Goal: Task Accomplishment & Management: Complete application form

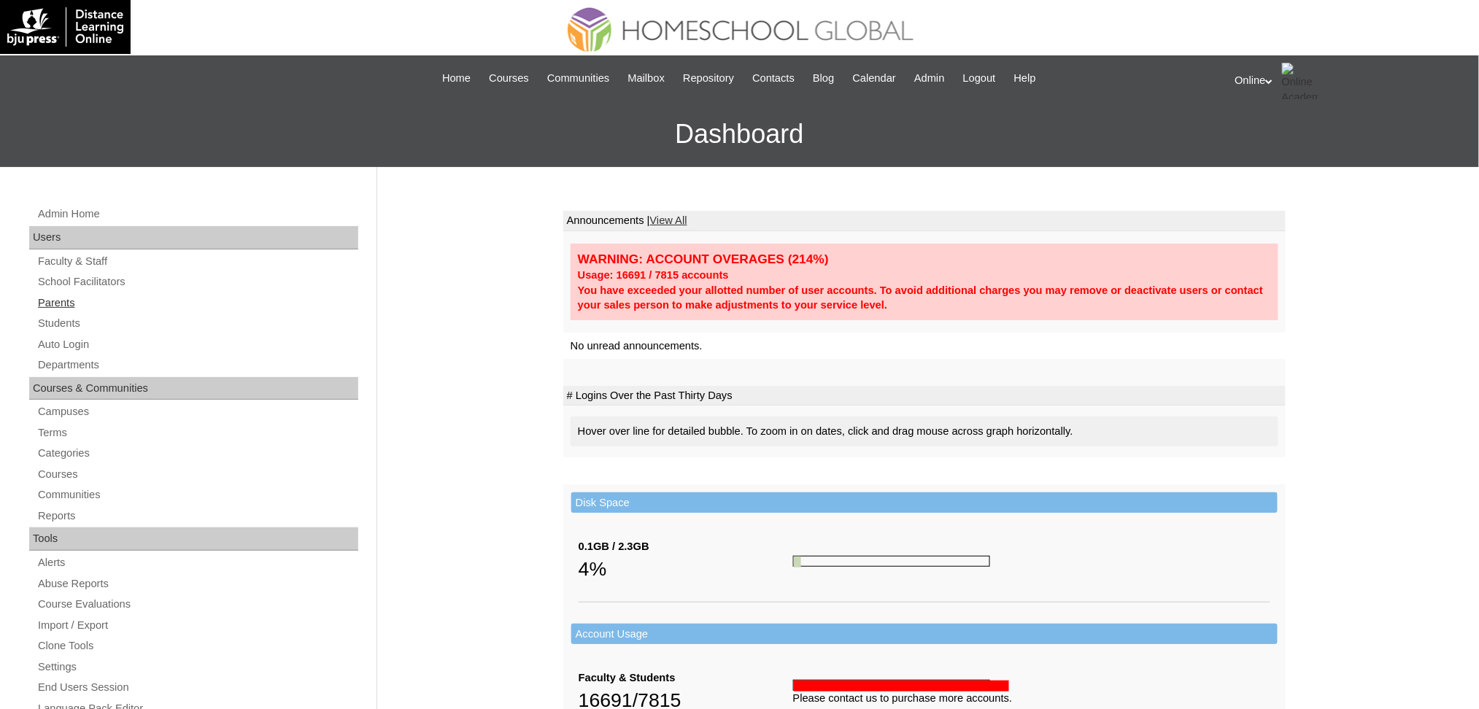
click at [72, 303] on link "Parents" at bounding box center [197, 303] width 322 height 18
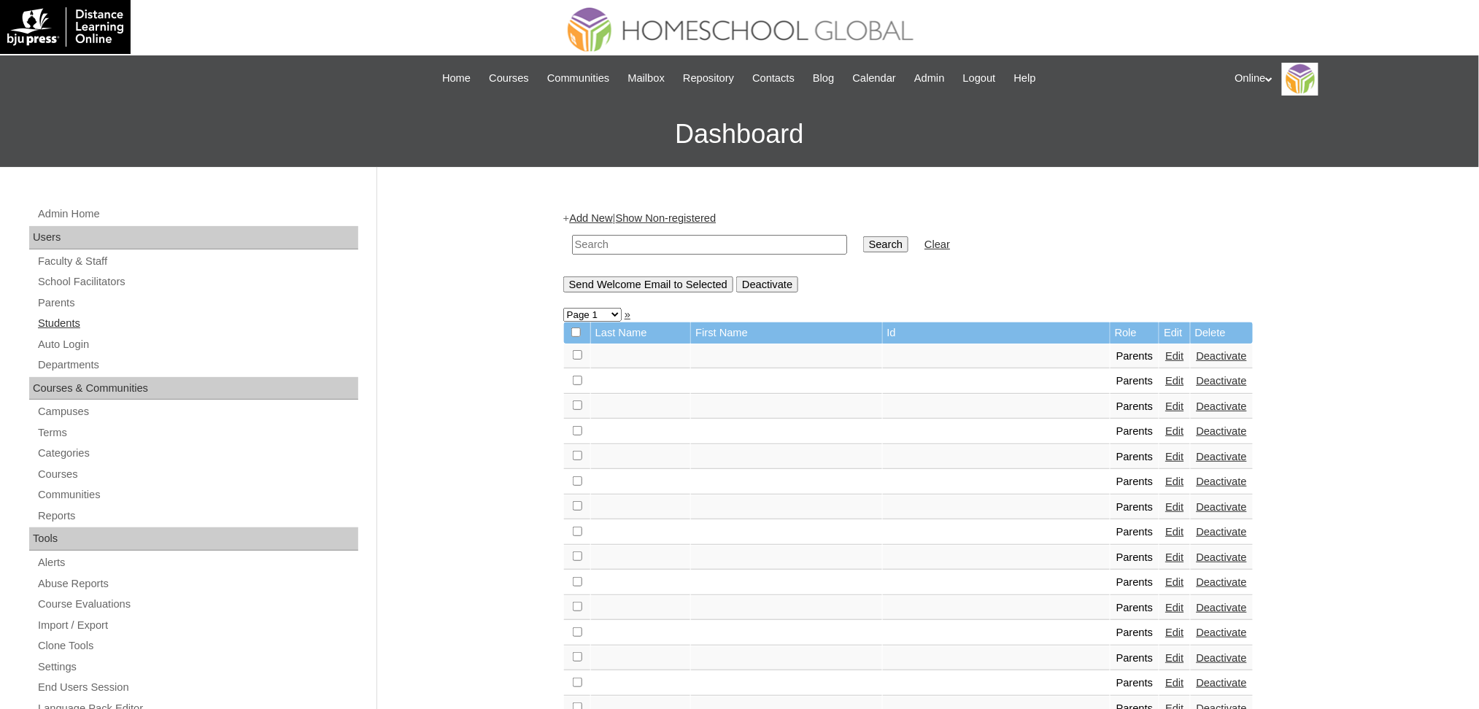
click at [50, 320] on link "Students" at bounding box center [197, 324] width 322 height 18
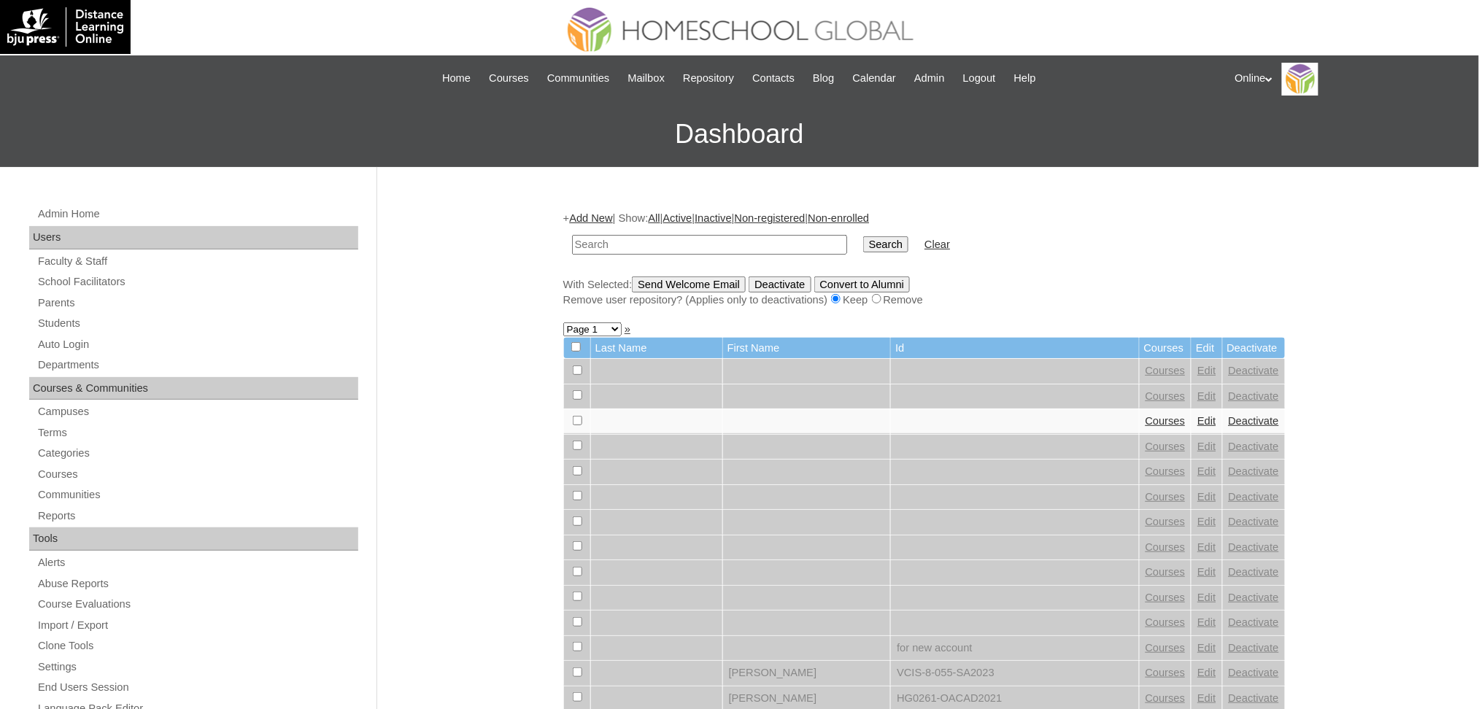
paste input "HG148OACAD2025"
type input "HG148OACAD2025"
click at [863, 236] on input "Search" at bounding box center [885, 244] width 45 height 16
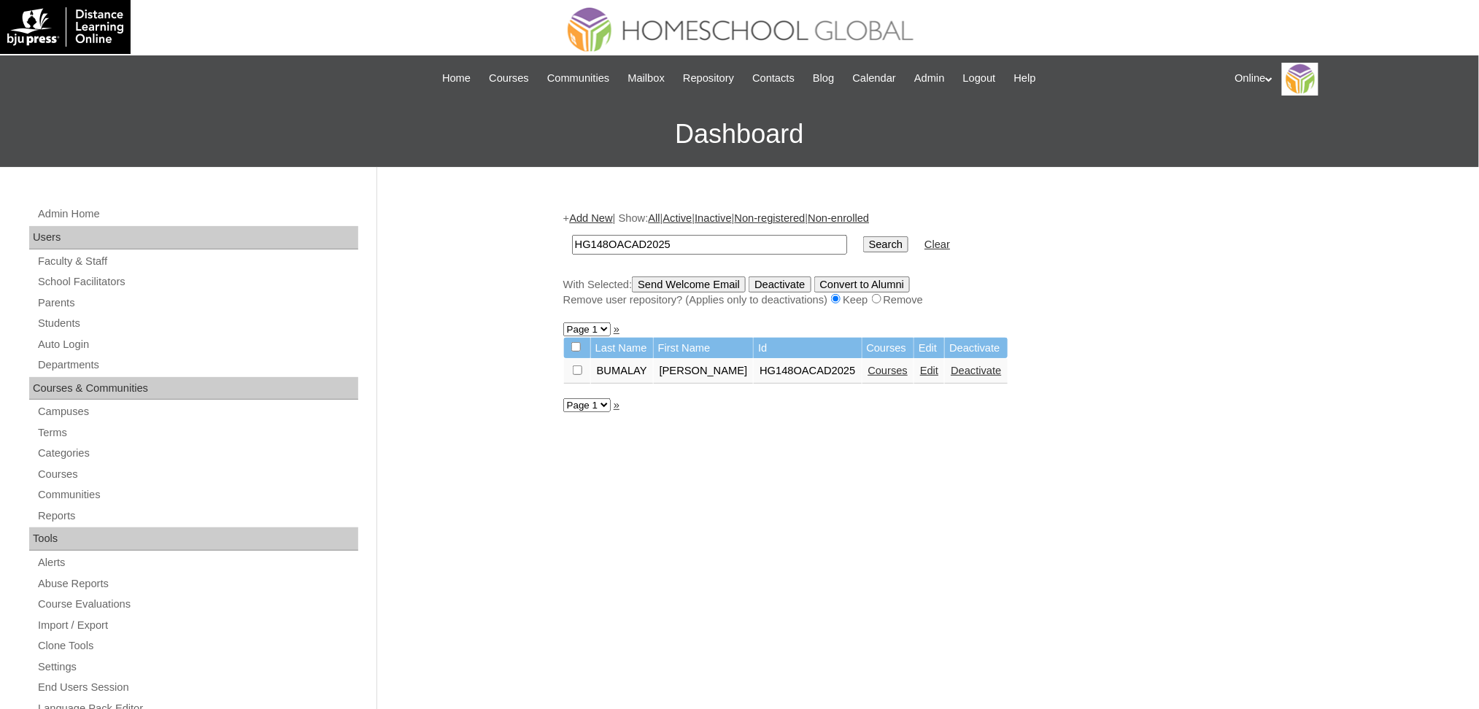
click at [938, 365] on link "Edit" at bounding box center [929, 371] width 18 height 12
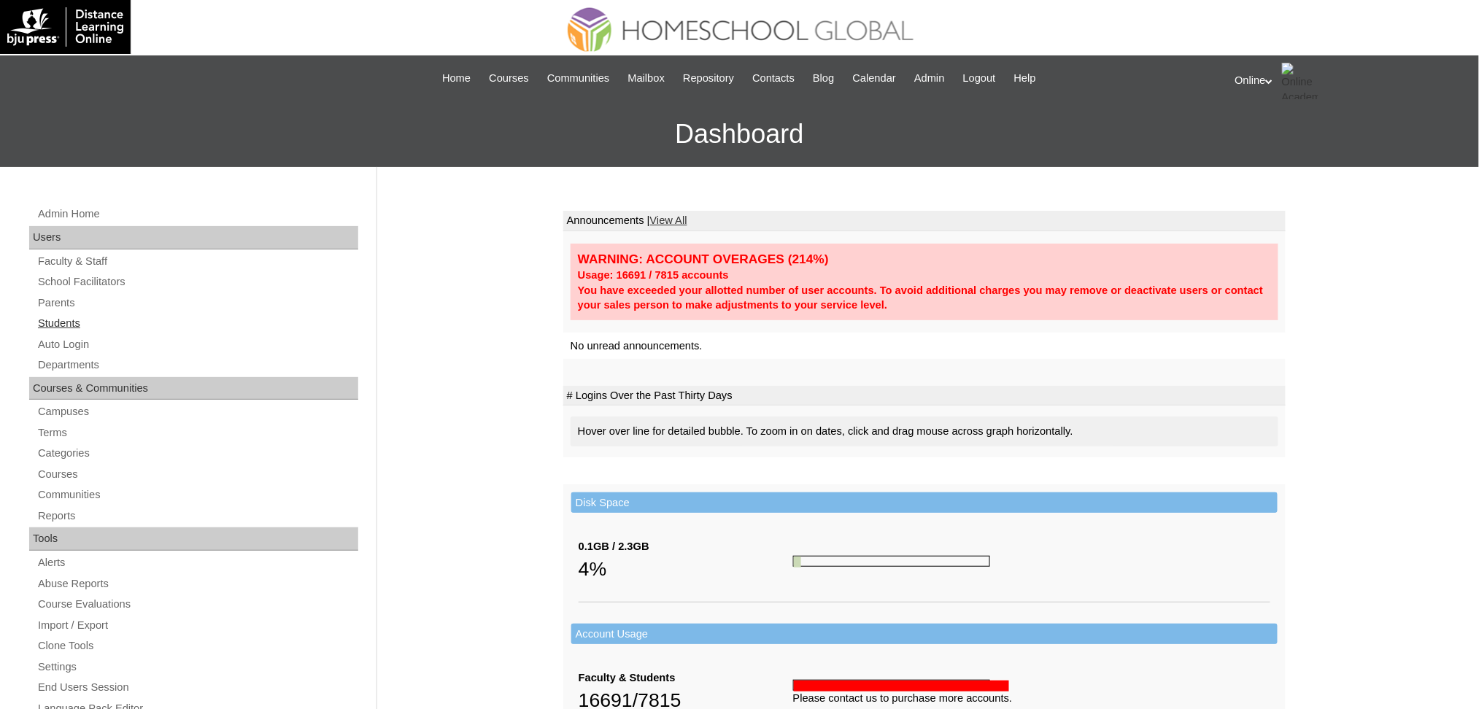
click at [69, 321] on link "Students" at bounding box center [197, 324] width 322 height 18
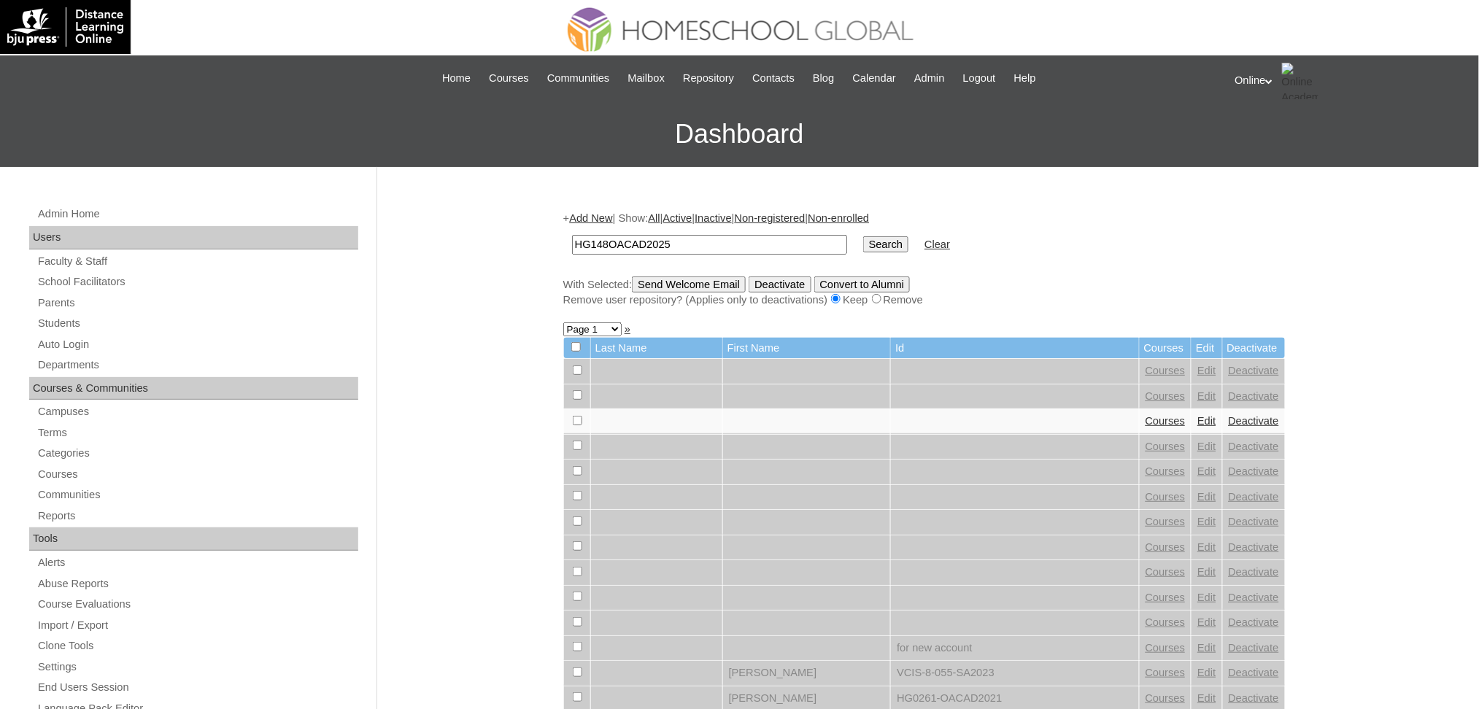
type input "HG148OACAD2025"
click at [863, 236] on input "Search" at bounding box center [885, 244] width 45 height 16
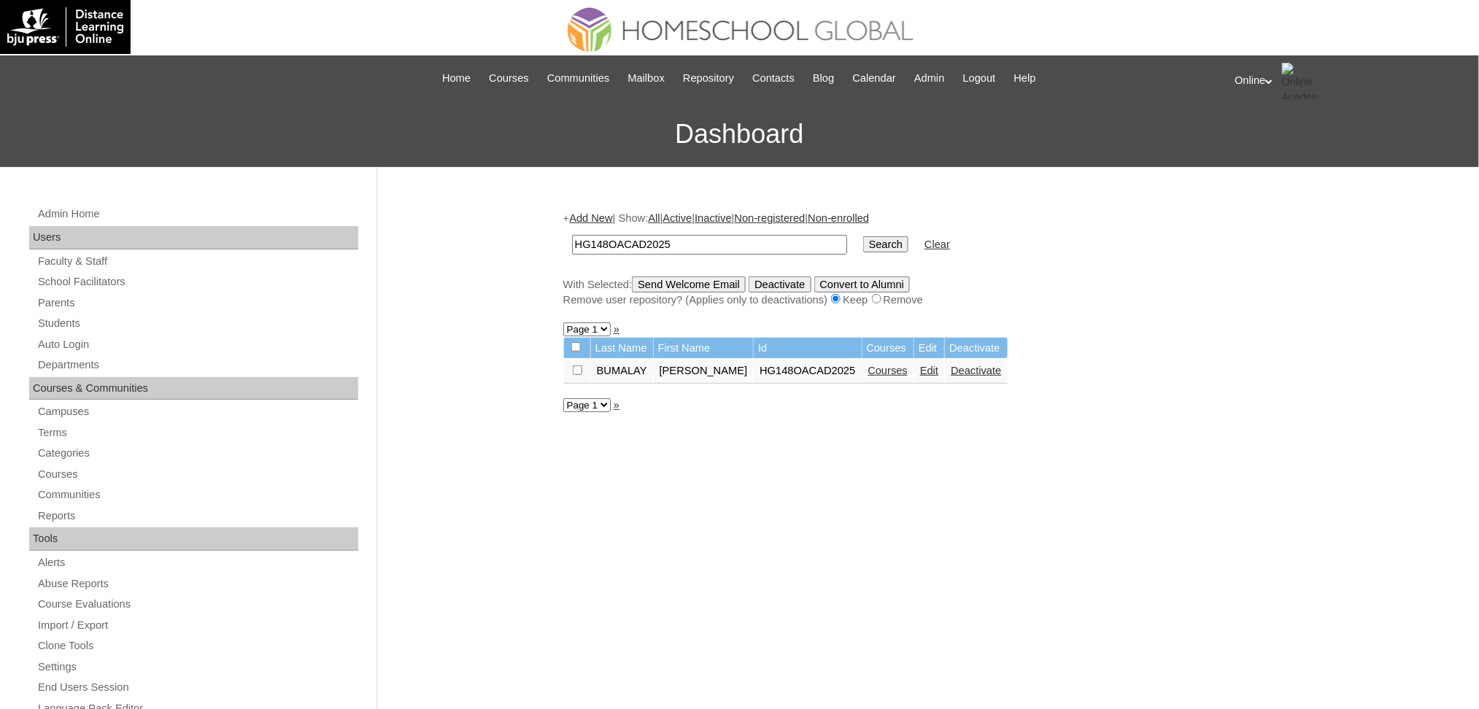
click at [939, 366] on link "Edit" at bounding box center [929, 371] width 18 height 12
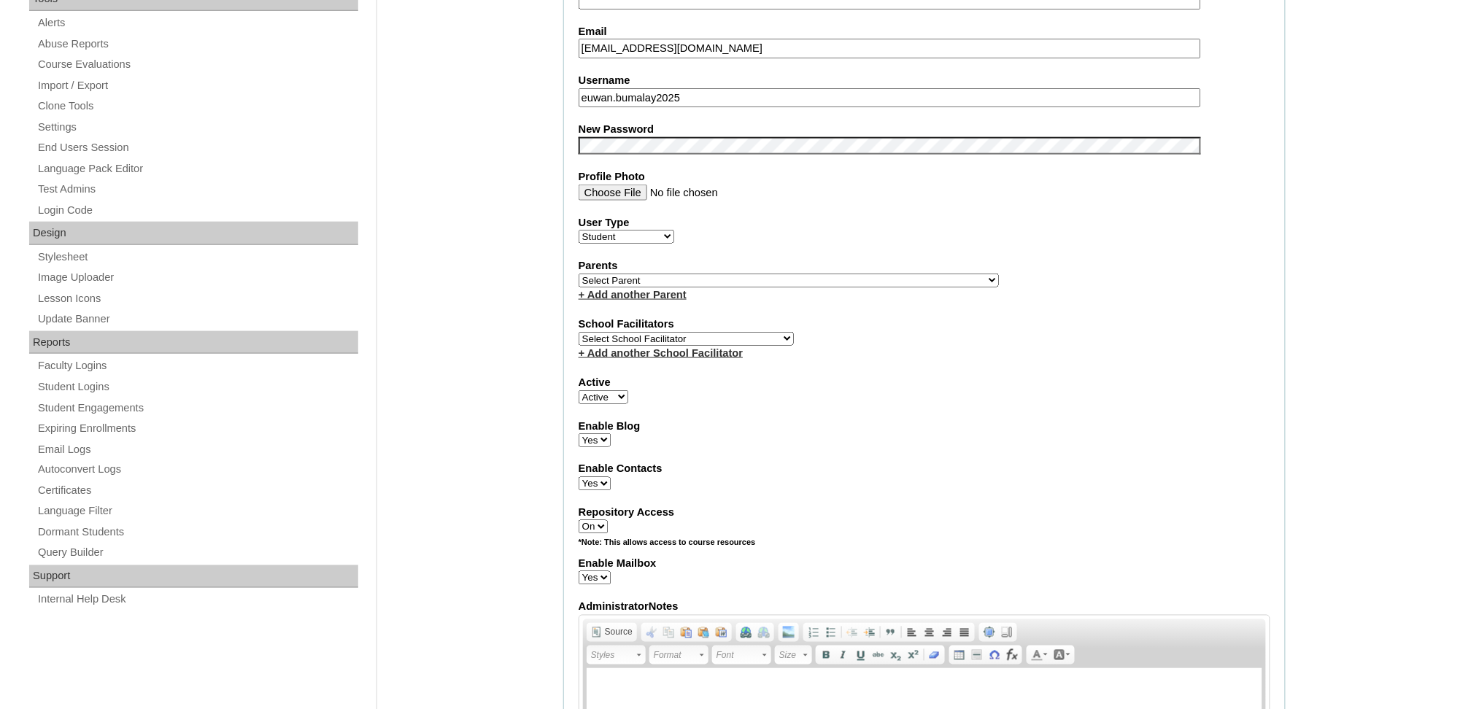
scroll to position [538, 0]
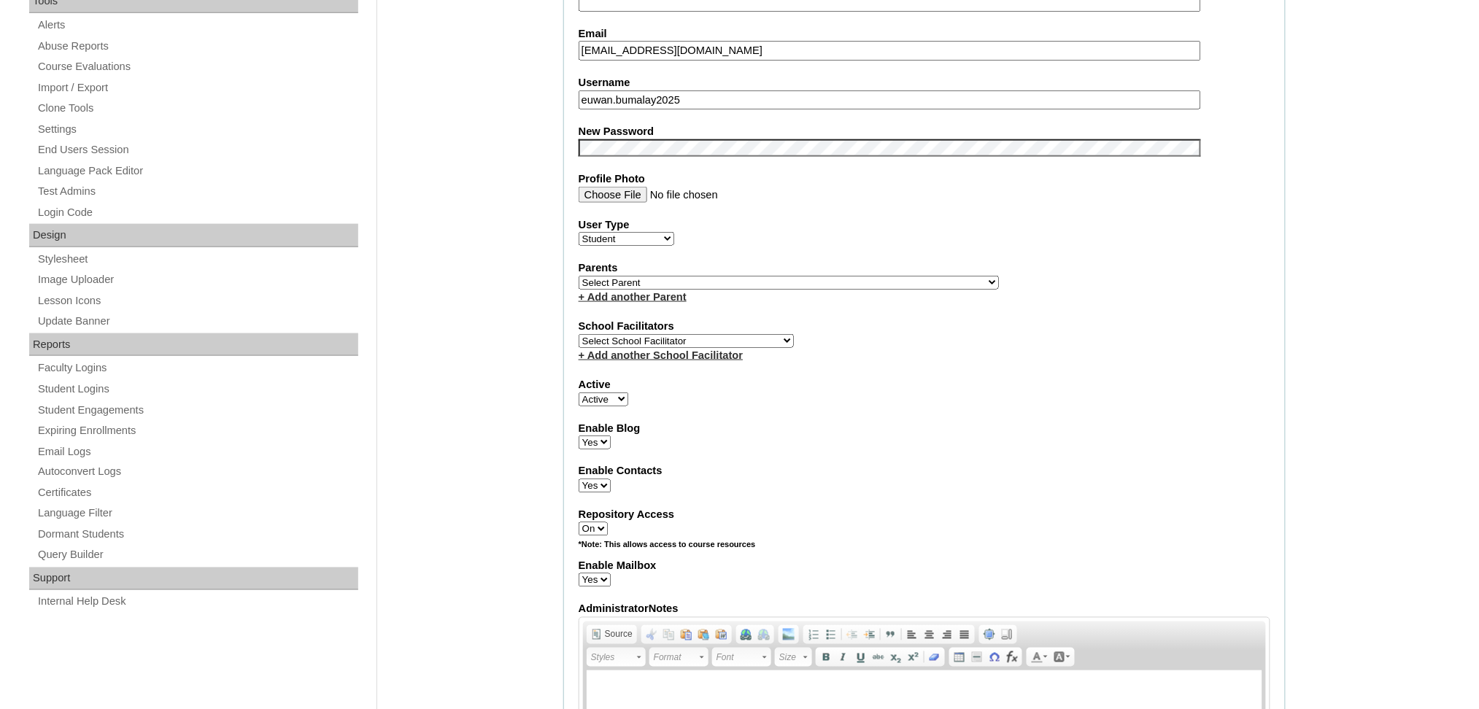
click at [812, 276] on select "Select Parent , , , , , , , , , , , , , , , , , , , , , , , , , , , , , , , , ,…" at bounding box center [789, 283] width 420 height 14
click at [787, 290] on div "+ Add another Parent" at bounding box center [925, 297] width 692 height 15
click at [823, 276] on select "Select Parent , , , , , , , , , , , , , , , , , , , , , , , , , , , , , , , , ,…" at bounding box center [789, 283] width 420 height 14
select select "42665"
click at [579, 276] on select "Select Parent , , , , , , , , , , , , , , , , , , , , , , , , , , , , , , , , ,…" at bounding box center [789, 283] width 420 height 14
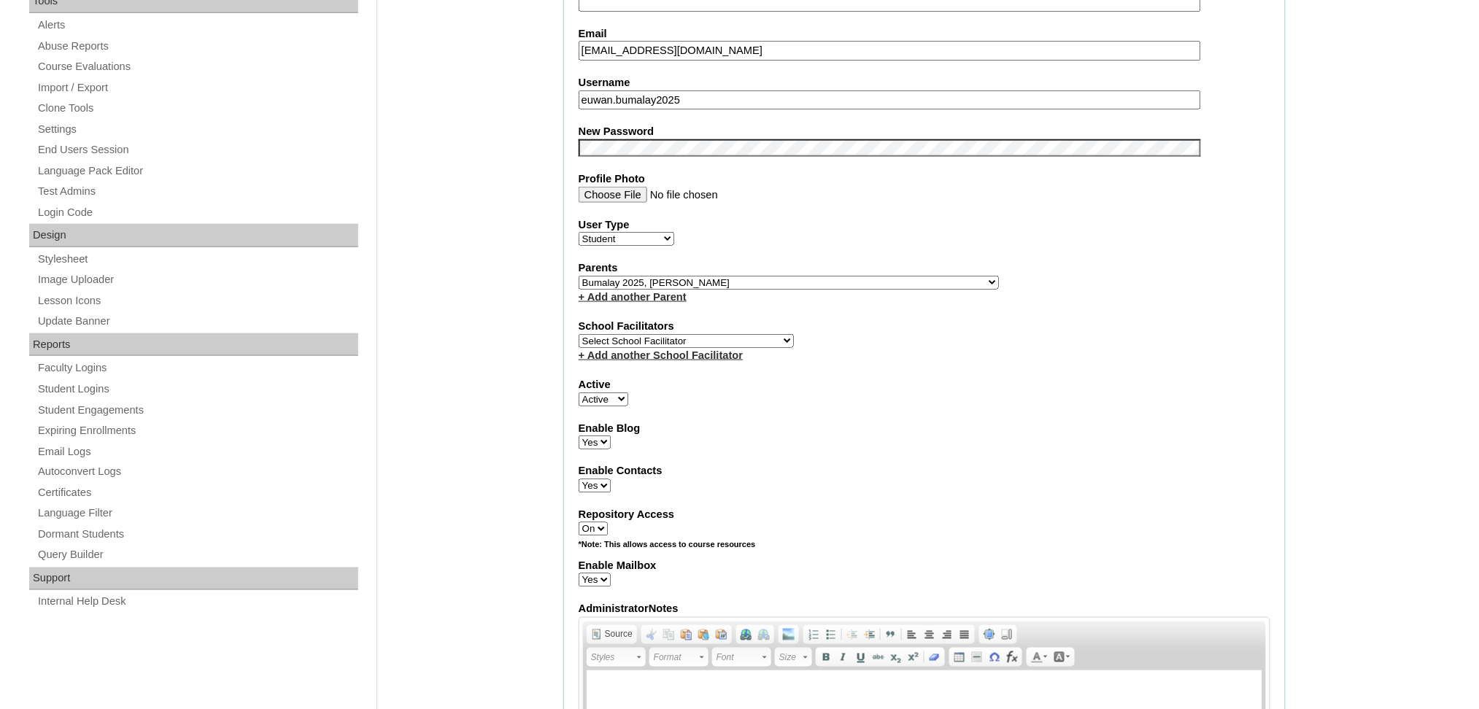
click at [722, 334] on select "Select School Facilitator [PERSON_NAME] [PERSON_NAME] Gloryfe [PERSON_NAME] [PE…" at bounding box center [686, 341] width 215 height 14
select select "41379"
click at [579, 334] on select "Select School Facilitator [PERSON_NAME] [PERSON_NAME] Gloryfe [PERSON_NAME] [PE…" at bounding box center [686, 341] width 215 height 14
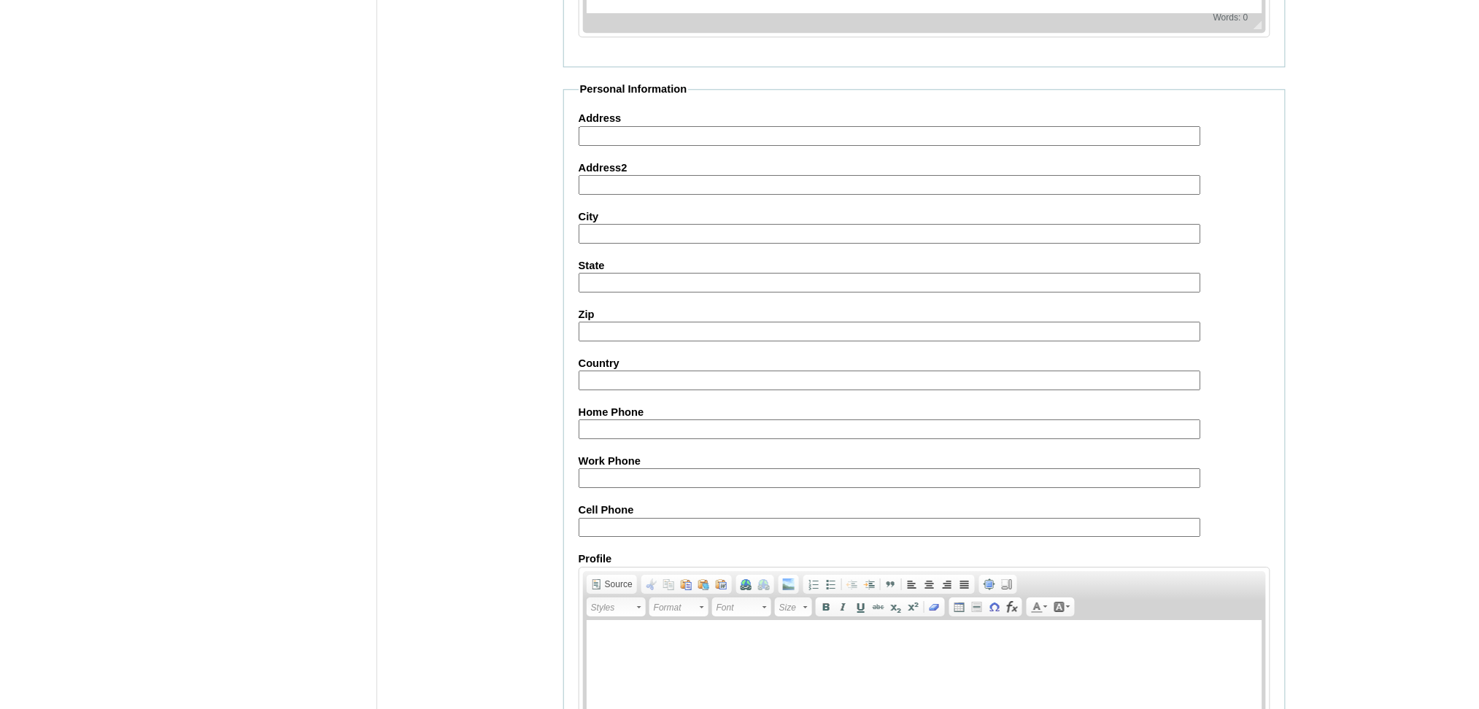
scroll to position [1461, 0]
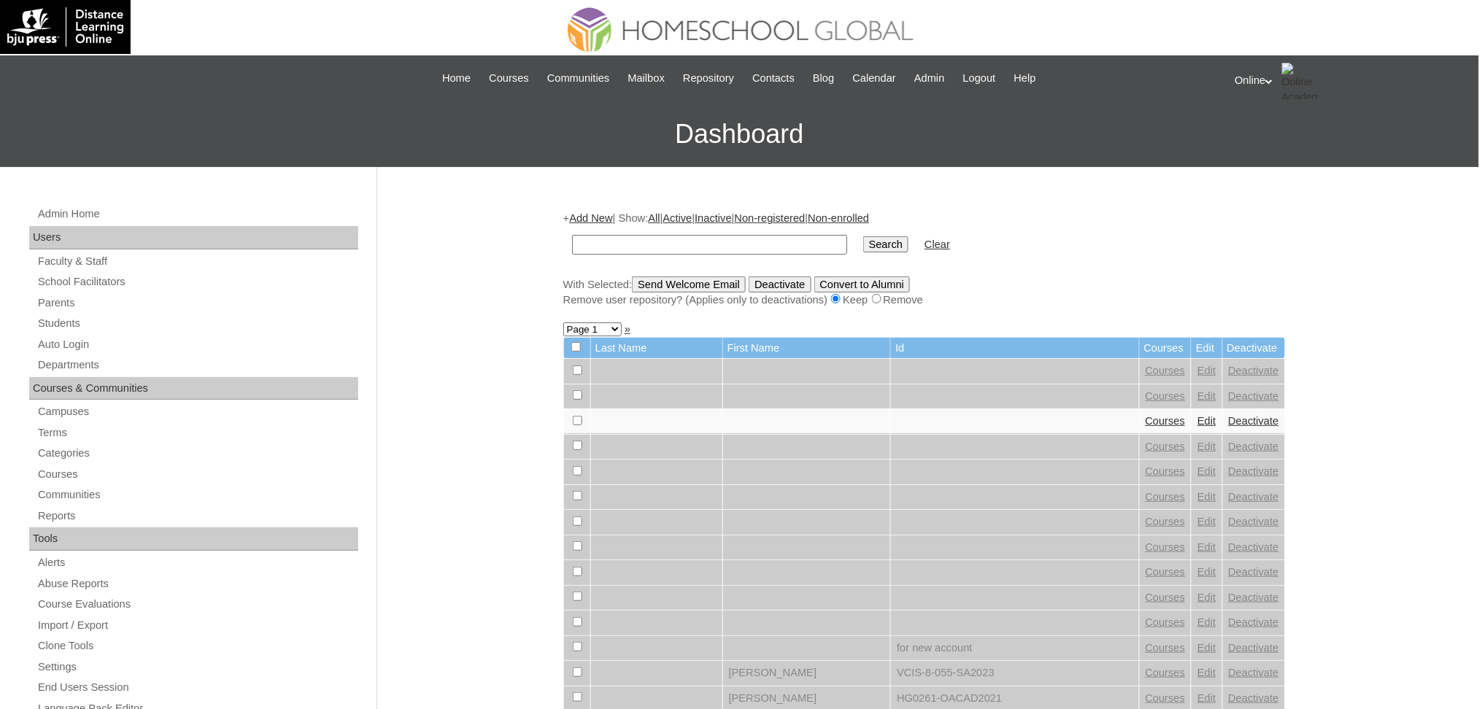
click at [1261, 79] on div "Online My Profile My Settings Logout" at bounding box center [1351, 81] width 230 height 36
click at [1268, 137] on span "Logout" at bounding box center [1261, 136] width 29 height 11
